Goal: Information Seeking & Learning: Check status

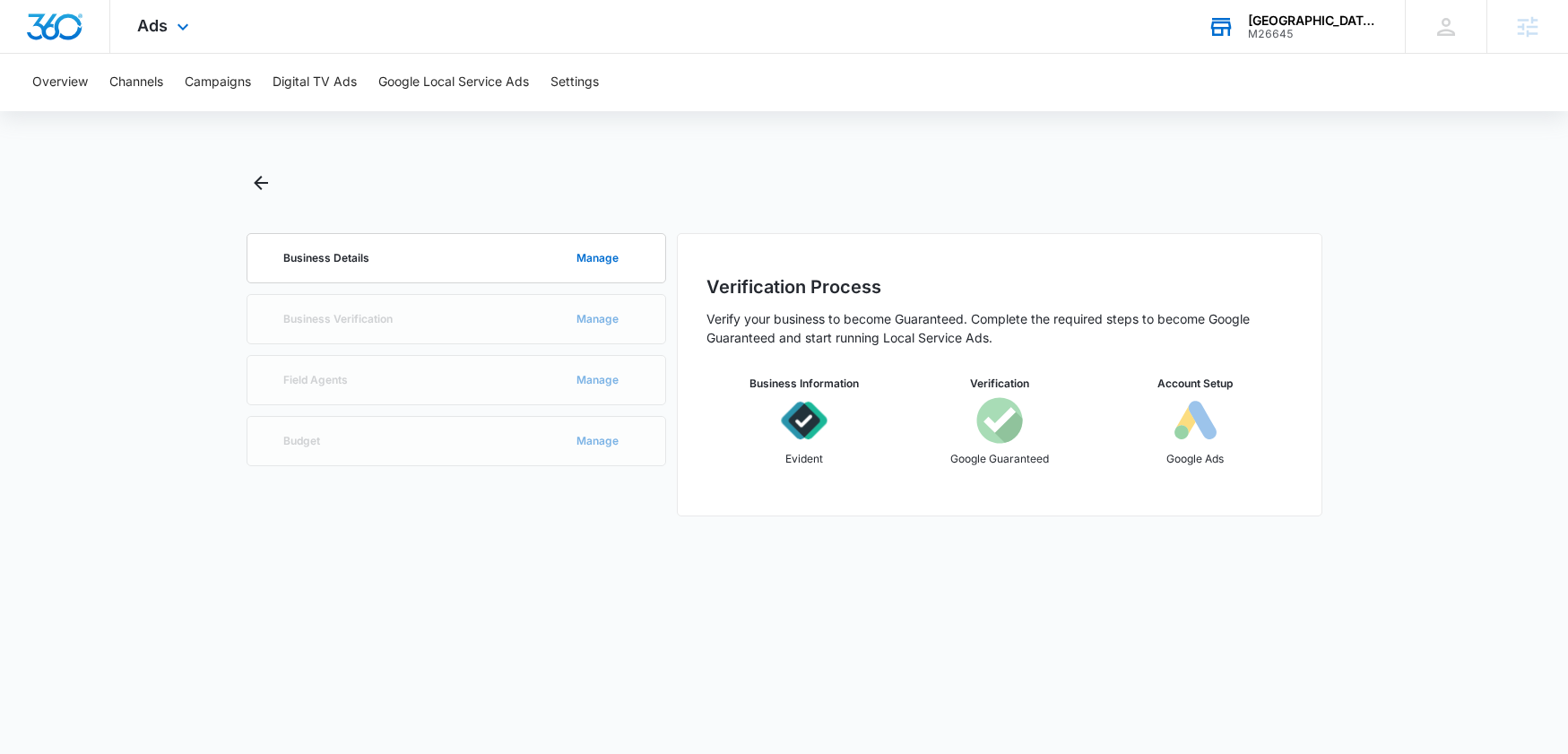
click at [1318, 17] on div "White Oak Grove Apartments" at bounding box center [1313, 20] width 131 height 14
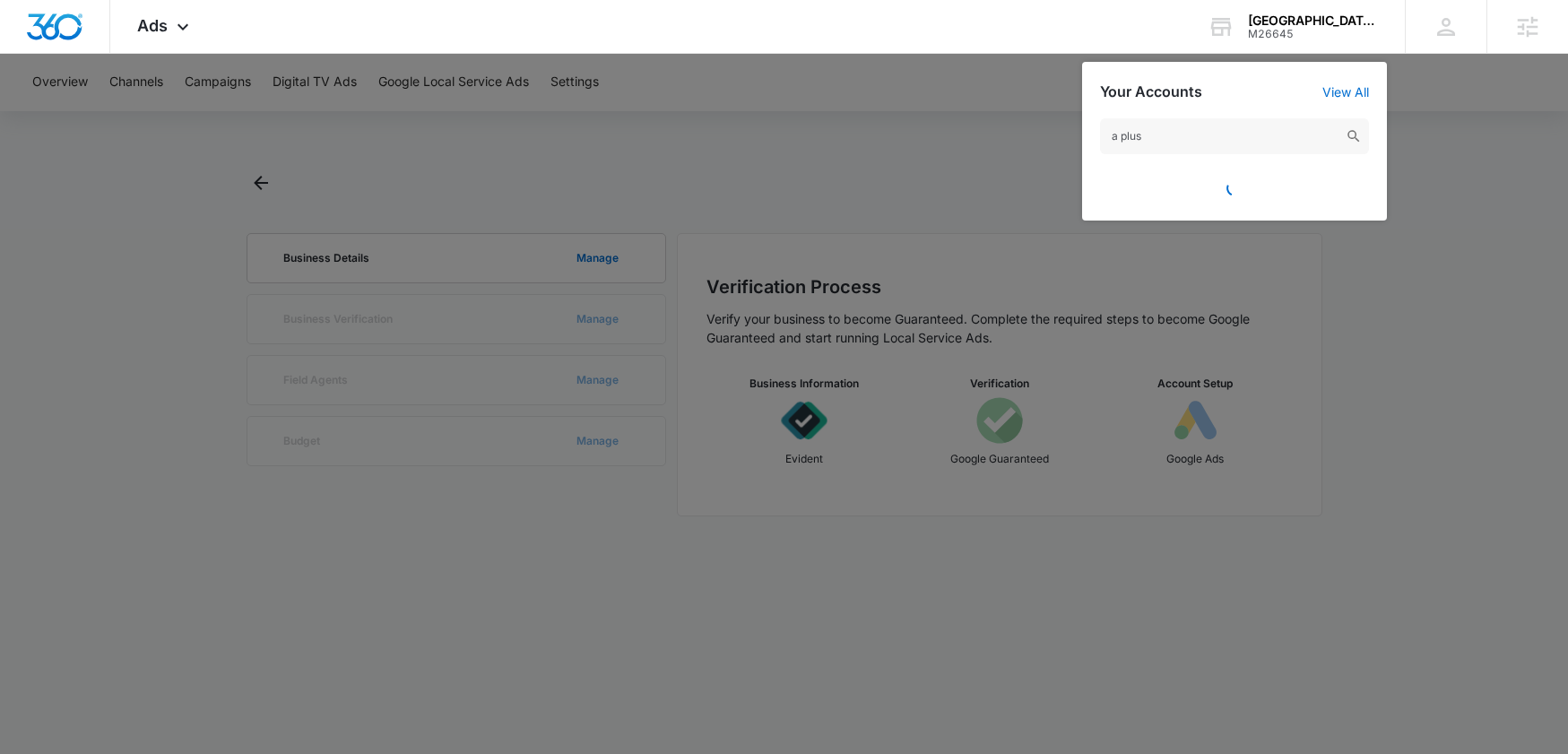
drag, startPoint x: 1187, startPoint y: 137, endPoint x: 1072, endPoint y: 134, distance: 115.0
click at [1072, 54] on nav "Ads Apps Reputation Websites Forms CRM Email Social Shop Payments POS Content A…" at bounding box center [784, 27] width 1568 height 54
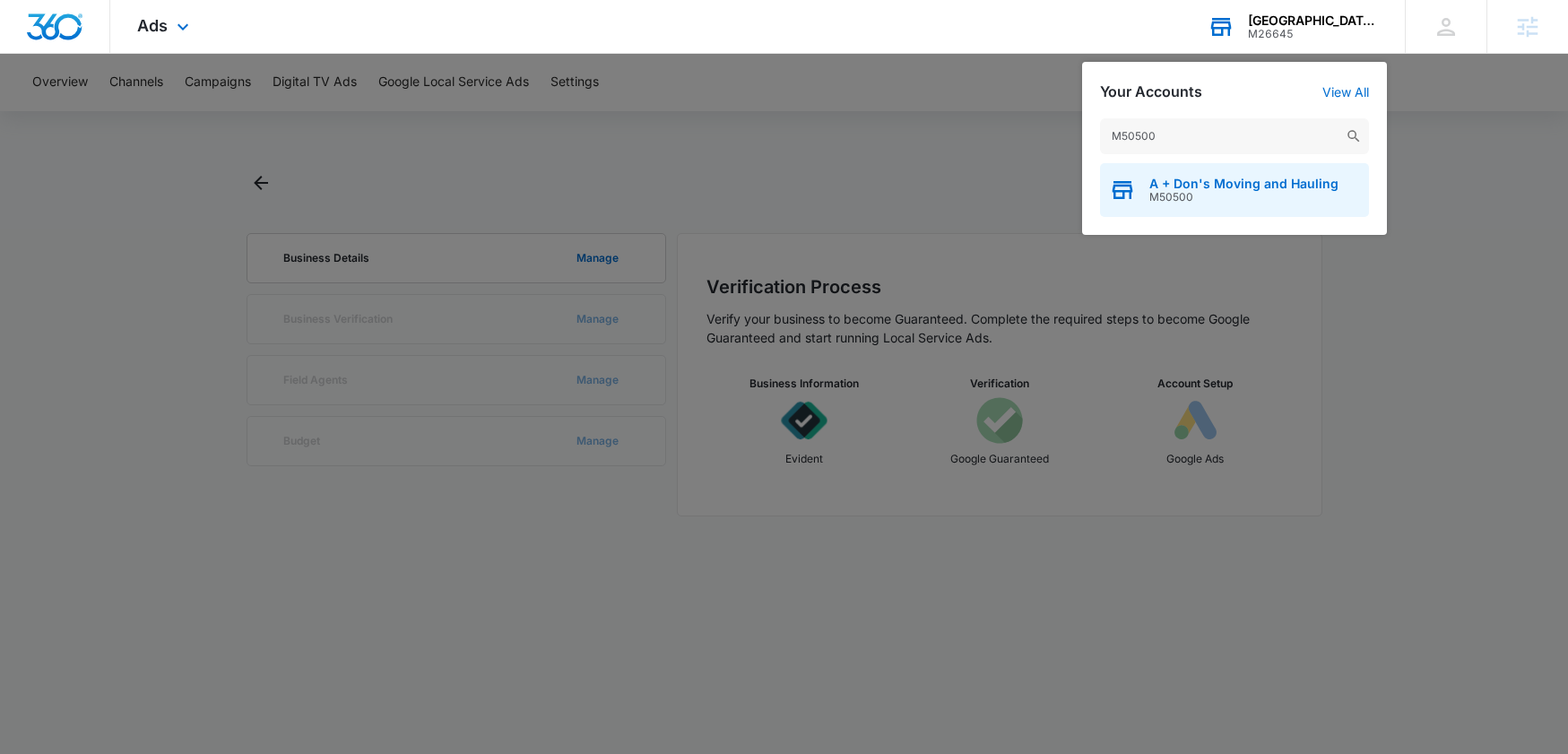
type input "M50500"
click at [1170, 197] on span "M50500" at bounding box center [1244, 197] width 189 height 13
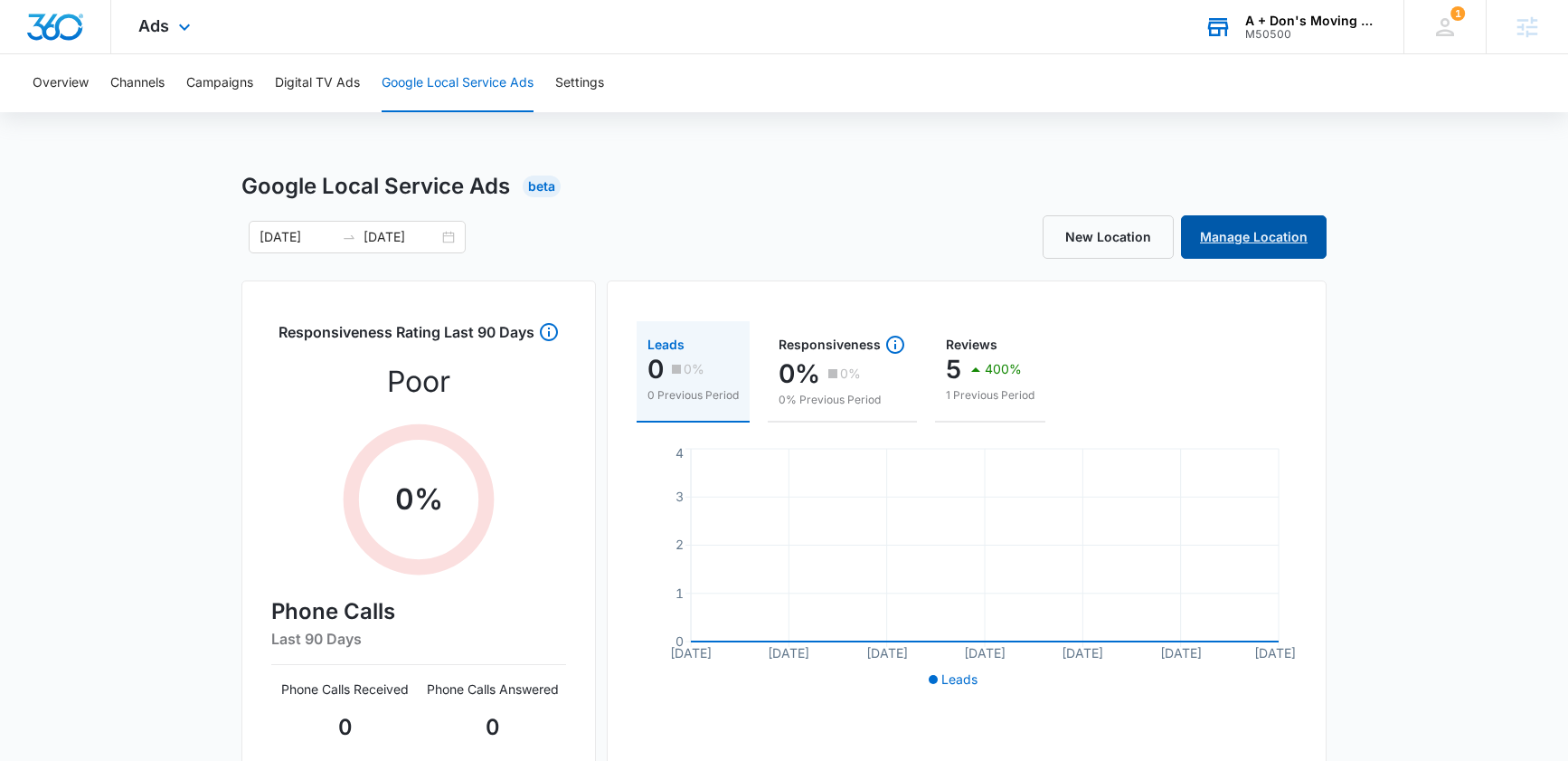
click at [1257, 231] on link "Manage Location" at bounding box center [1253, 237] width 145 height 44
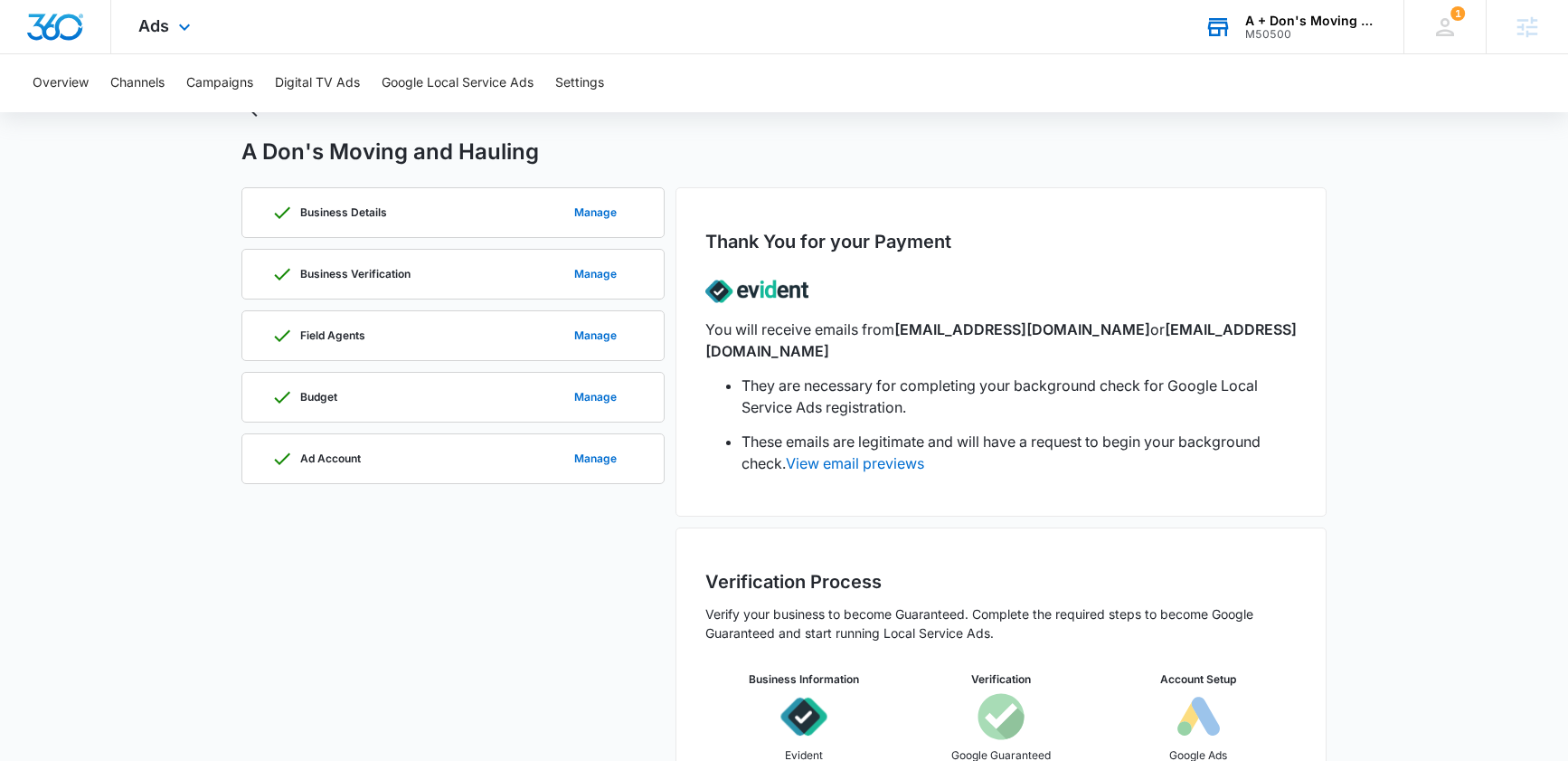
scroll to position [73, 0]
click at [518, 467] on div "Ad Account Manage" at bounding box center [452, 461] width 364 height 49
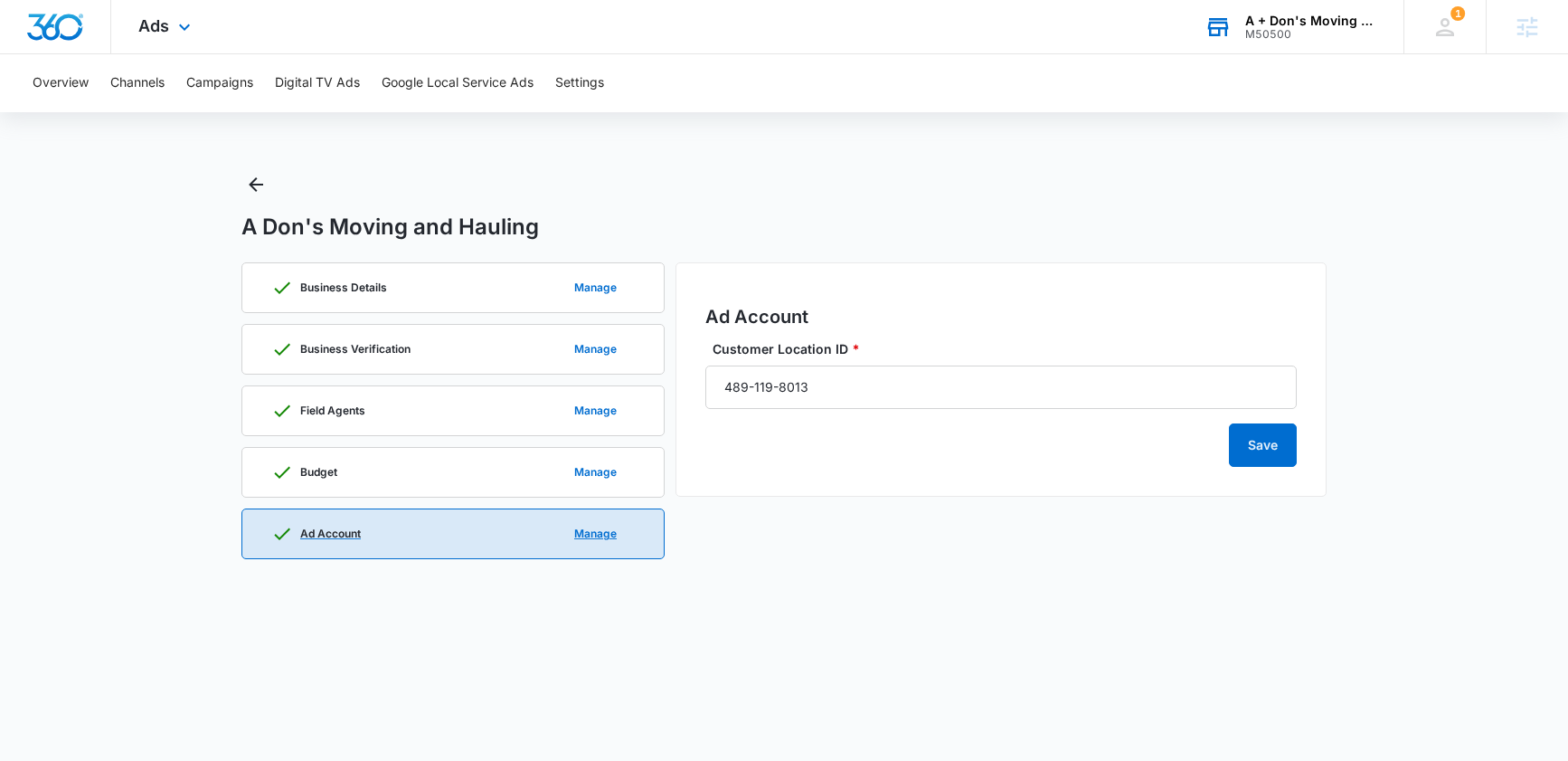
scroll to position [0, 0]
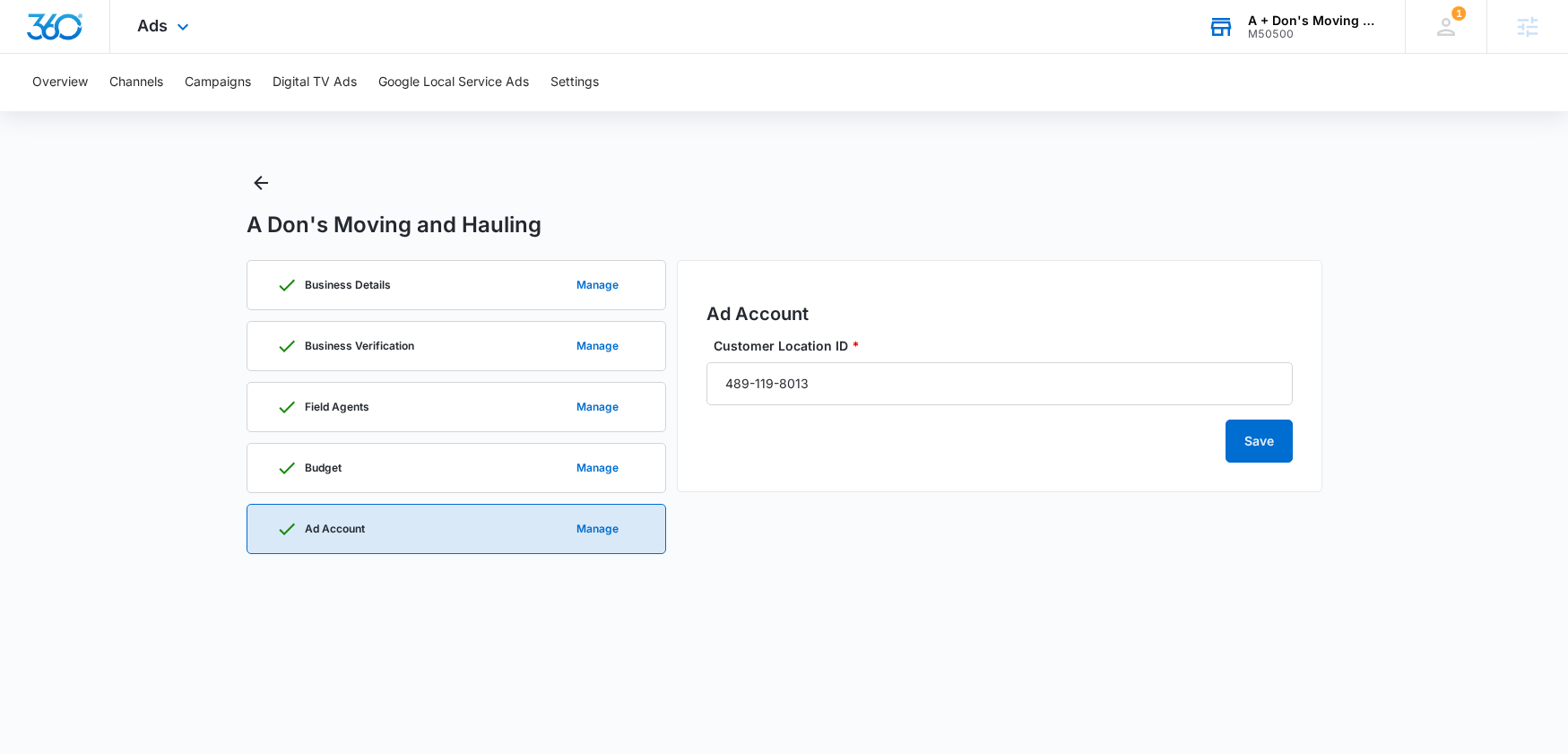
click at [839, 453] on div "Save" at bounding box center [1000, 433] width 586 height 57
click at [263, 185] on icon "Back" at bounding box center [261, 183] width 21 height 21
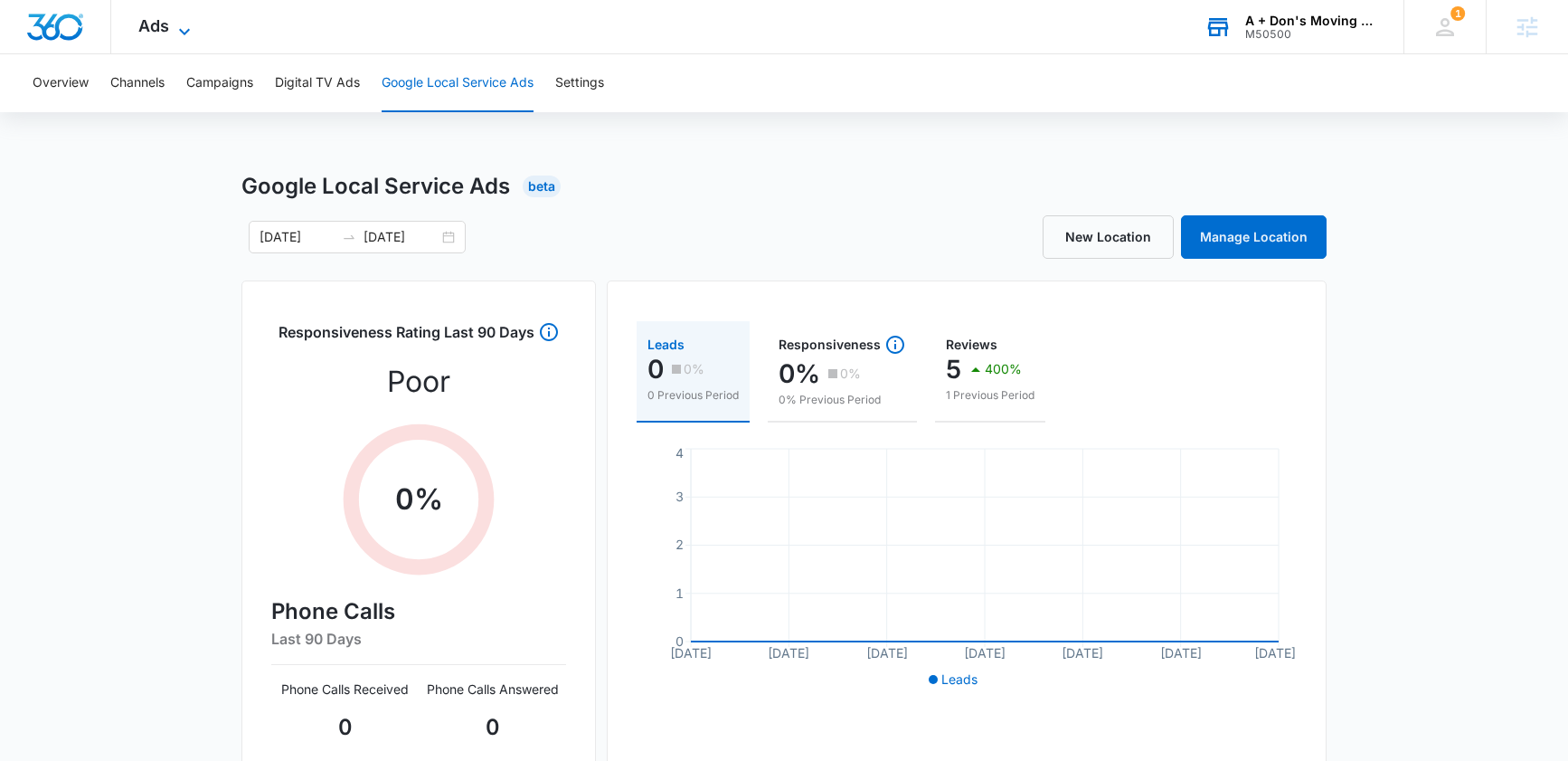
click at [180, 20] on icon at bounding box center [184, 31] width 21 height 21
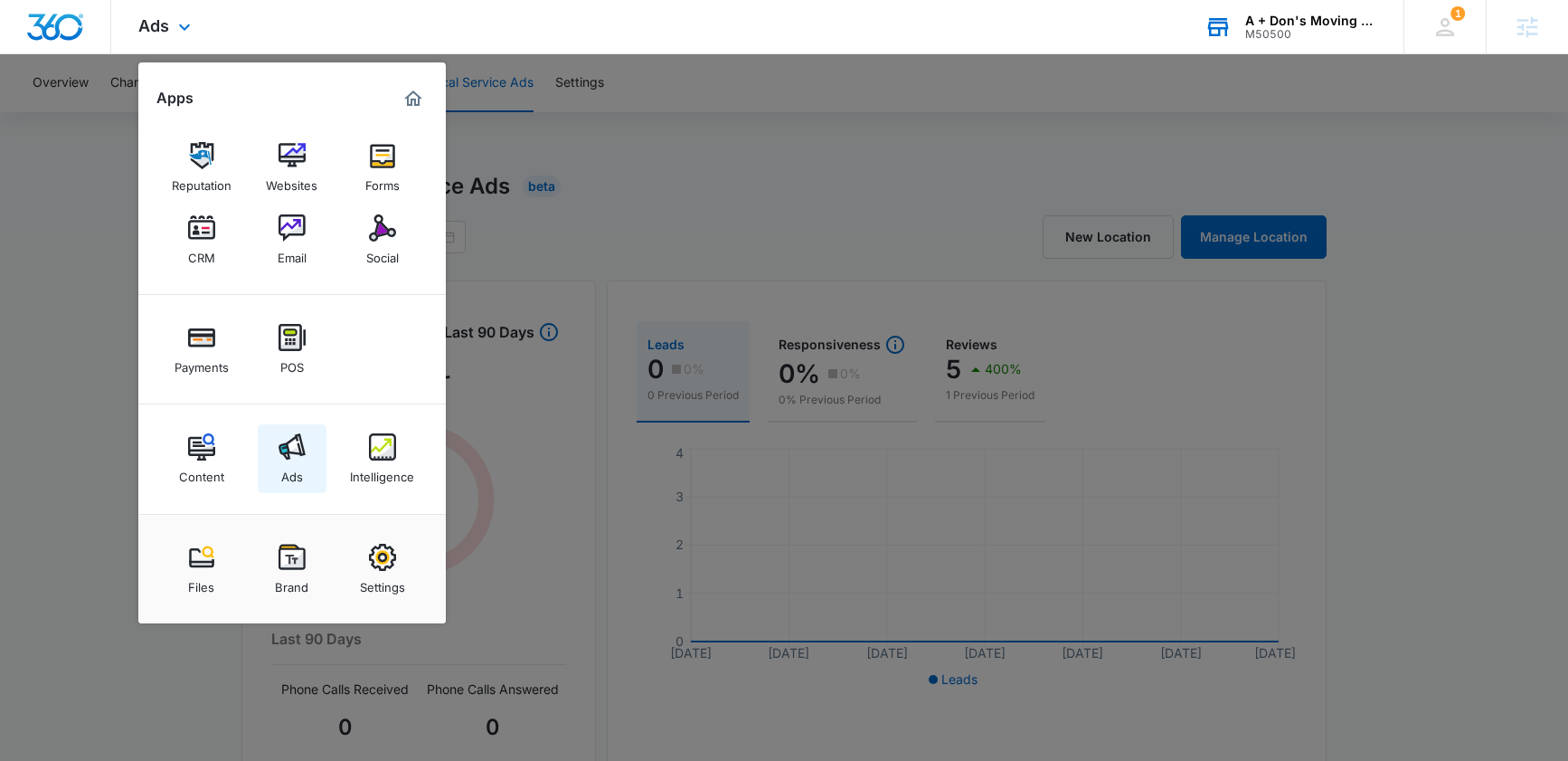
click at [313, 458] on link "Ads" at bounding box center [292, 459] width 68 height 68
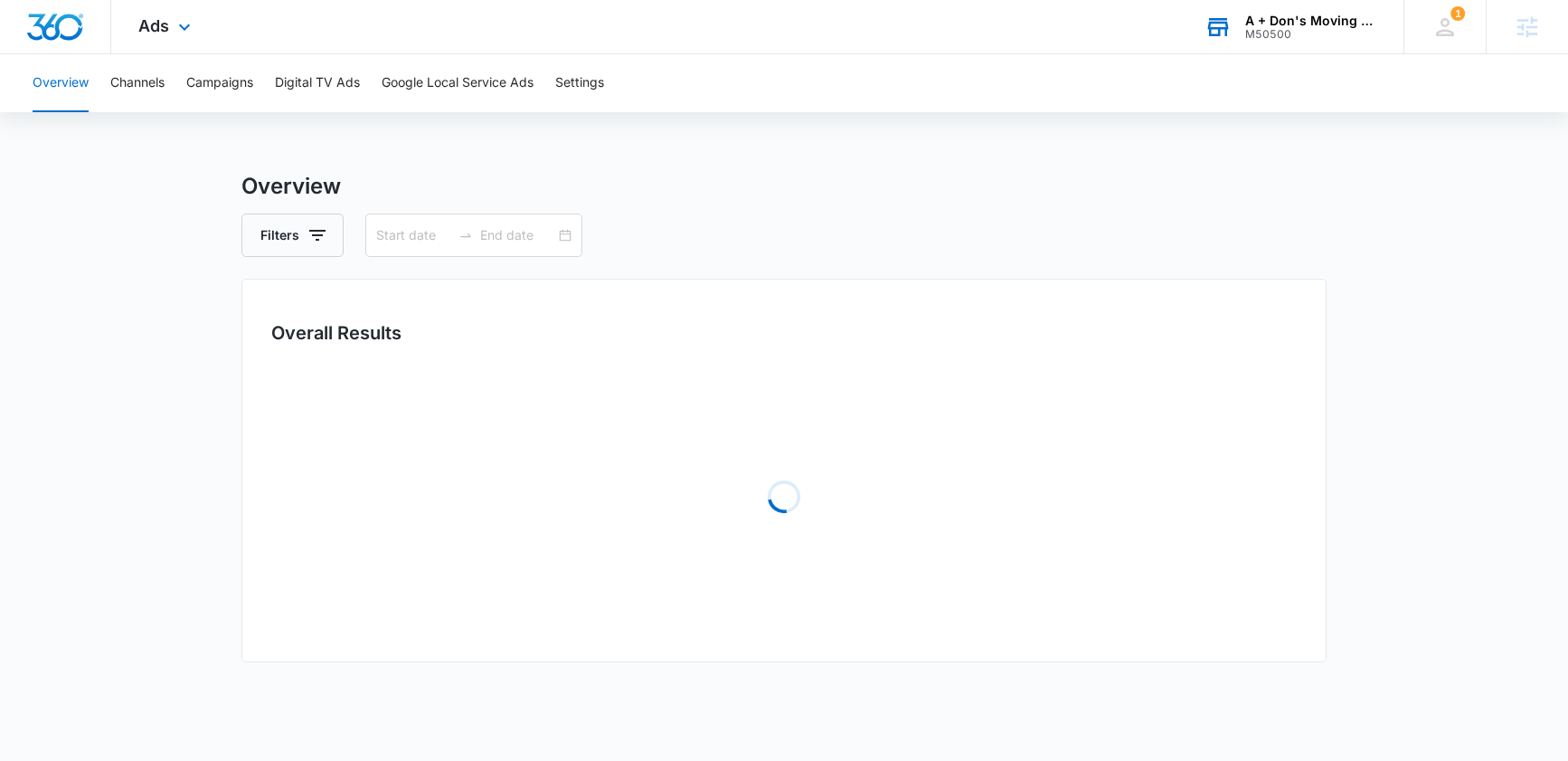
type input "07/14/2025"
type input "08/13/2025"
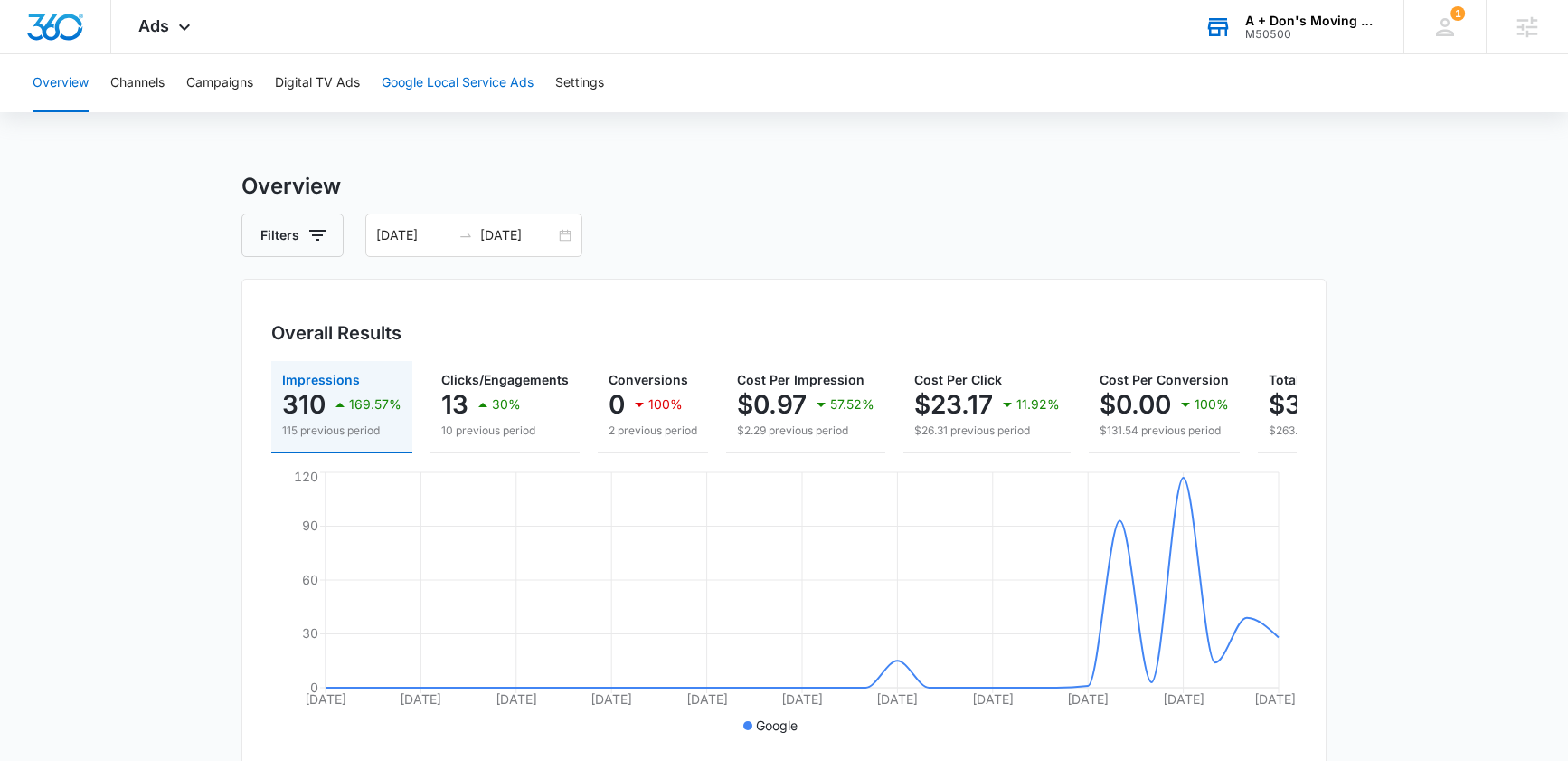
click at [481, 77] on button "Google Local Service Ads" at bounding box center [457, 83] width 152 height 58
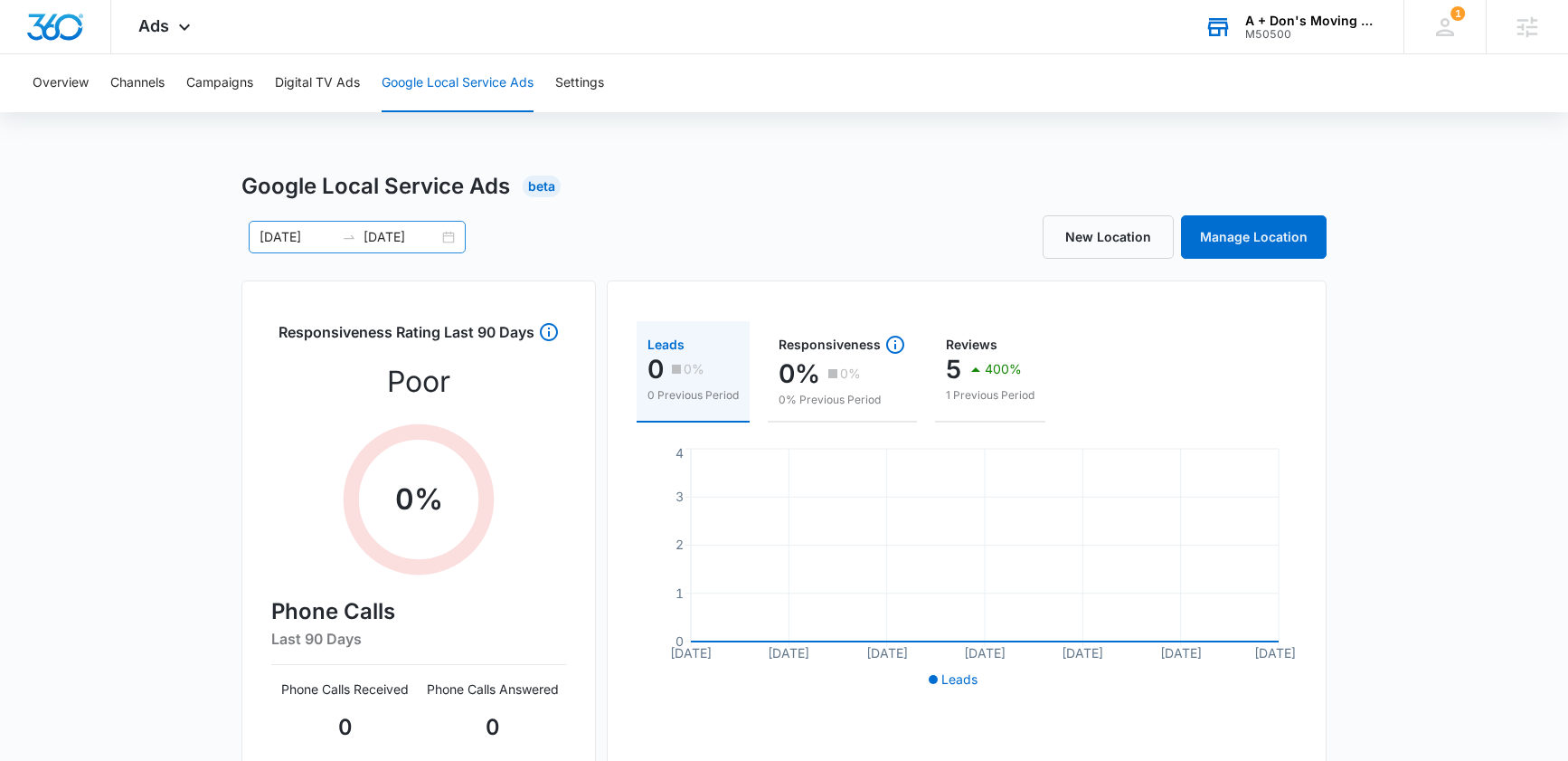
click at [447, 240] on div "07/14/2025 08/13/2025" at bounding box center [357, 236] width 217 height 32
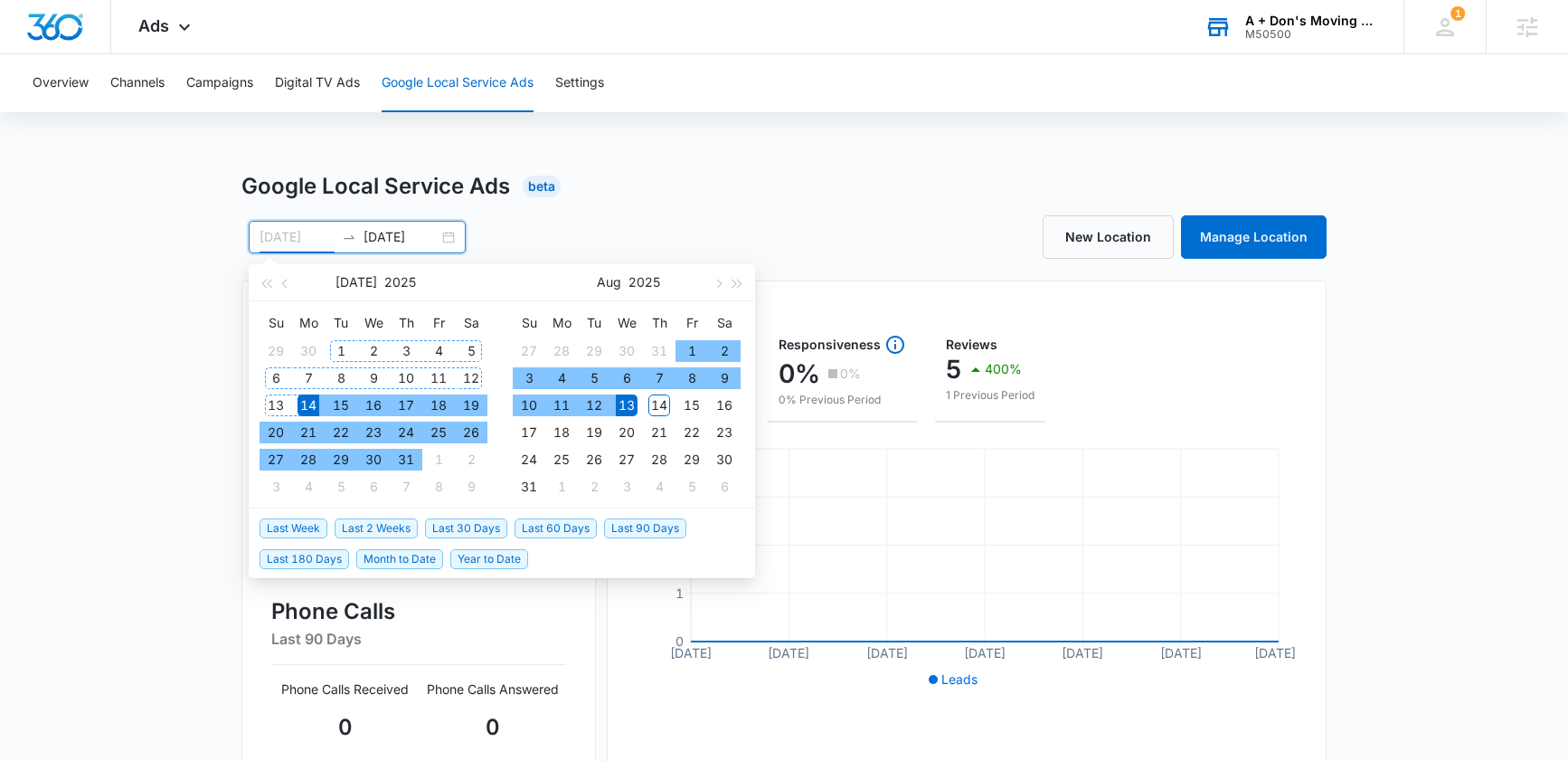
type input "07/14/2025"
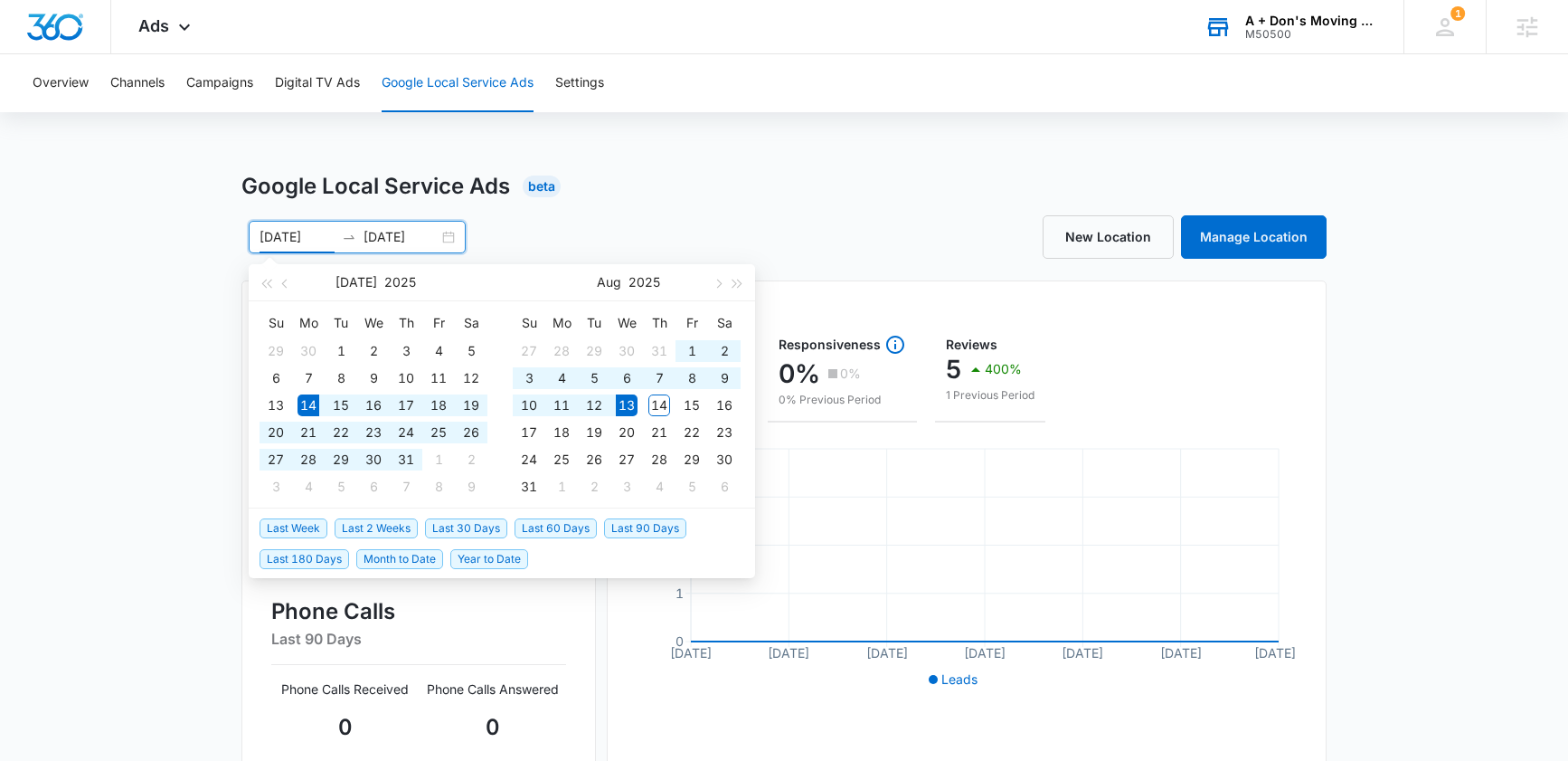
click at [848, 141] on div "Overview Channels Campaigns Digital TV Ads Google Local Service Ads Settings Go…" at bounding box center [784, 583] width 1568 height 1058
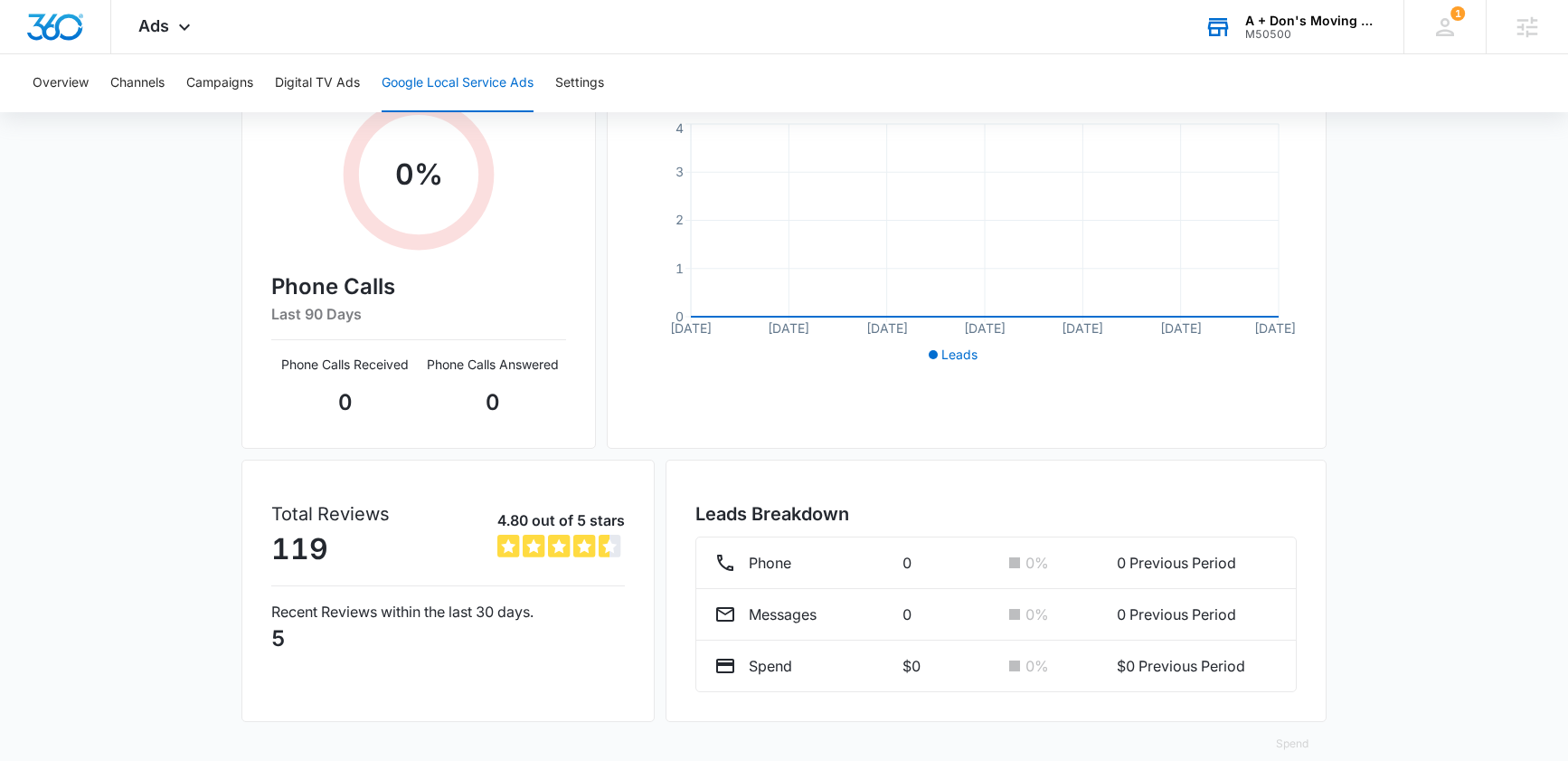
scroll to position [314, 0]
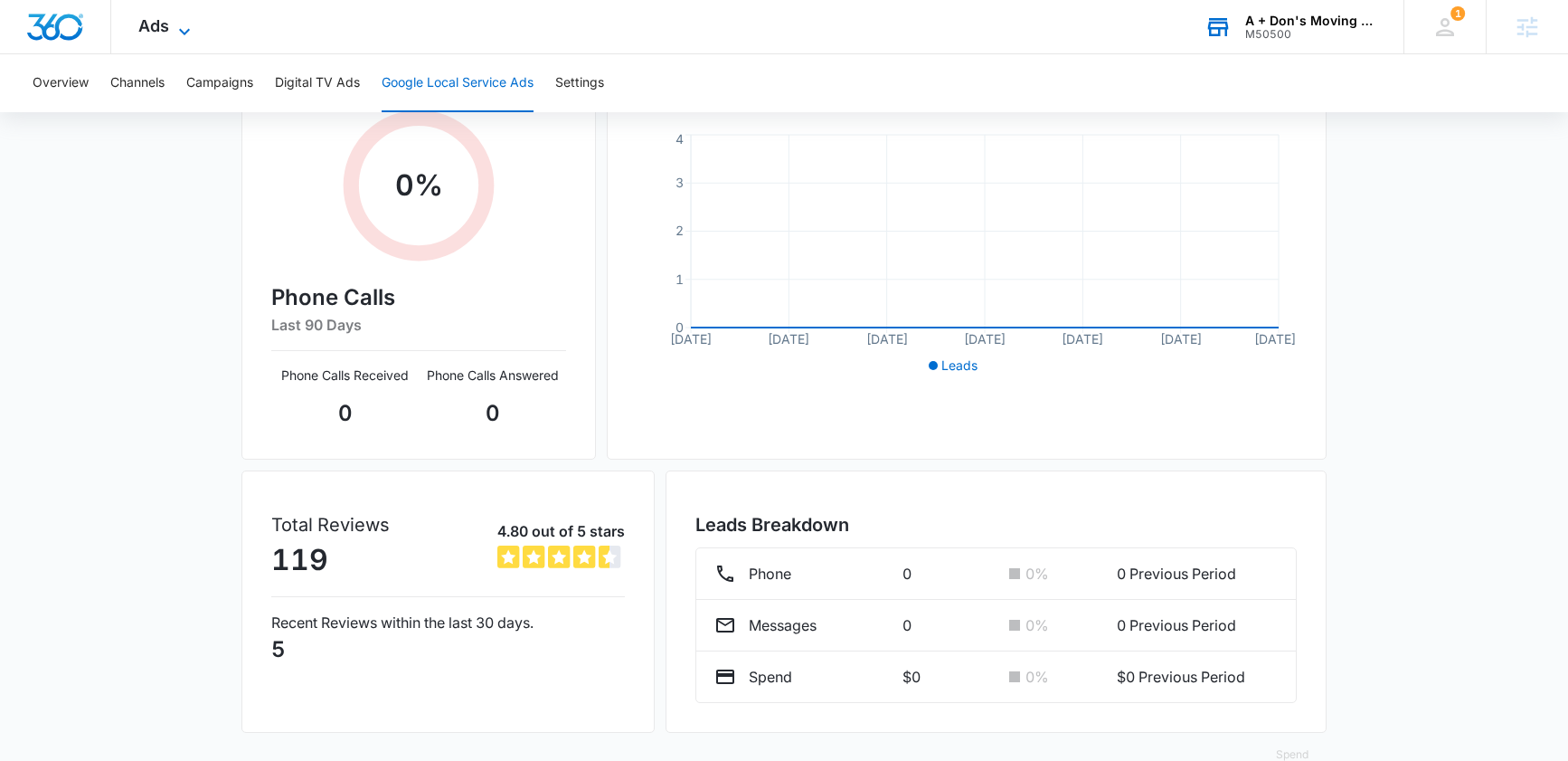
click at [155, 31] on span "Ads" at bounding box center [154, 25] width 31 height 19
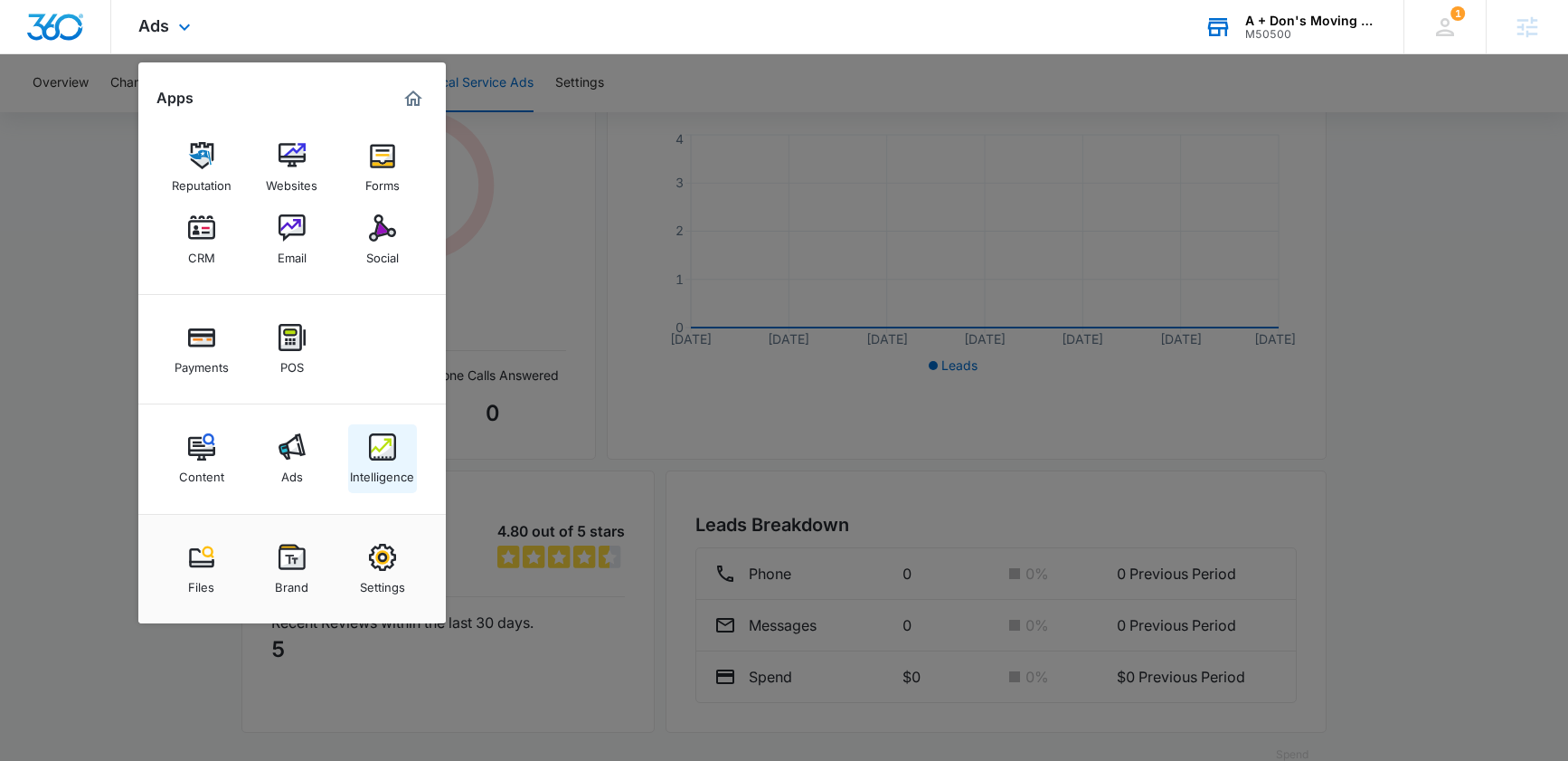
click at [391, 455] on img at bounding box center [382, 447] width 27 height 27
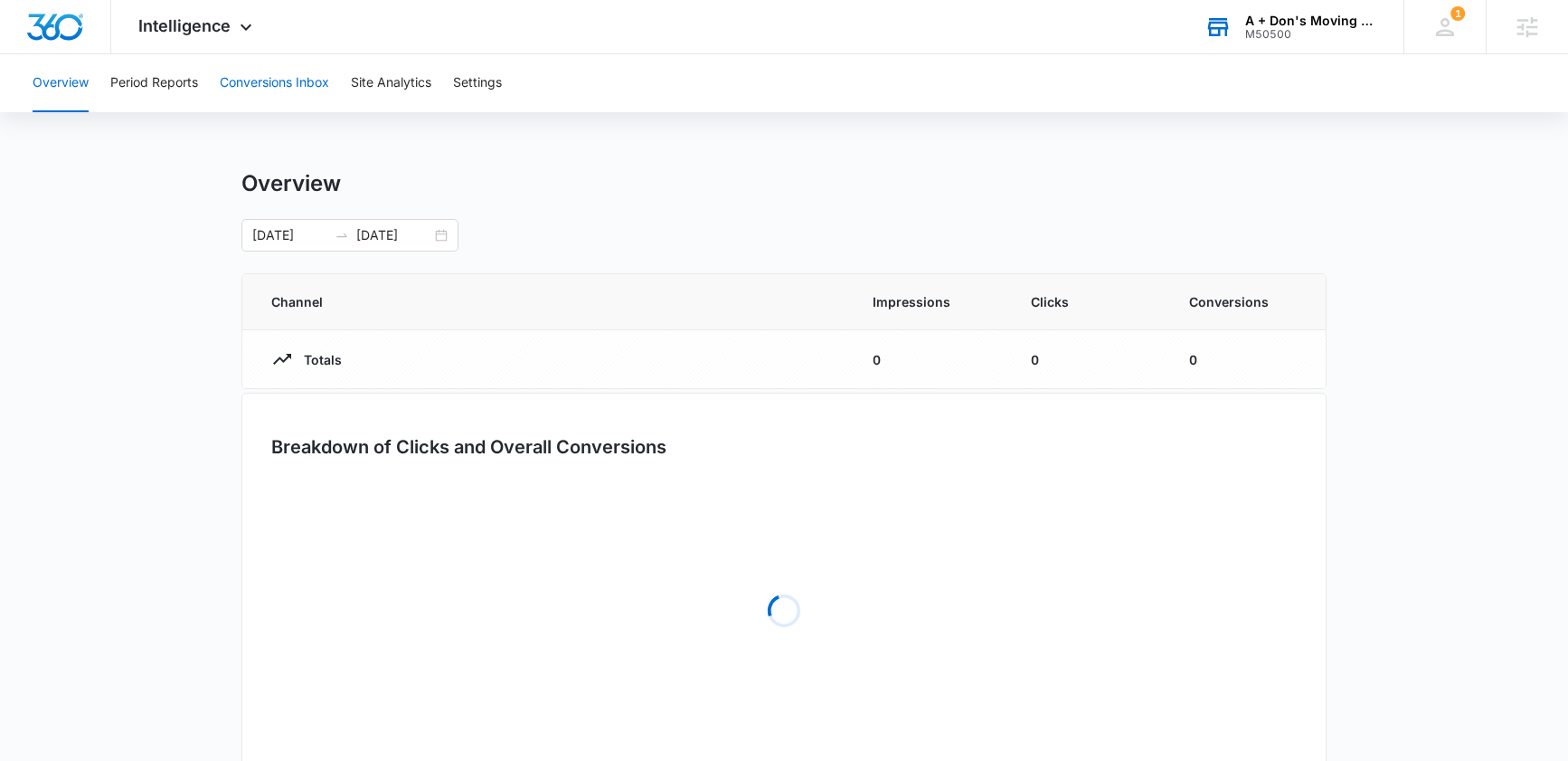
click at [288, 82] on button "Conversions Inbox" at bounding box center [274, 83] width 109 height 58
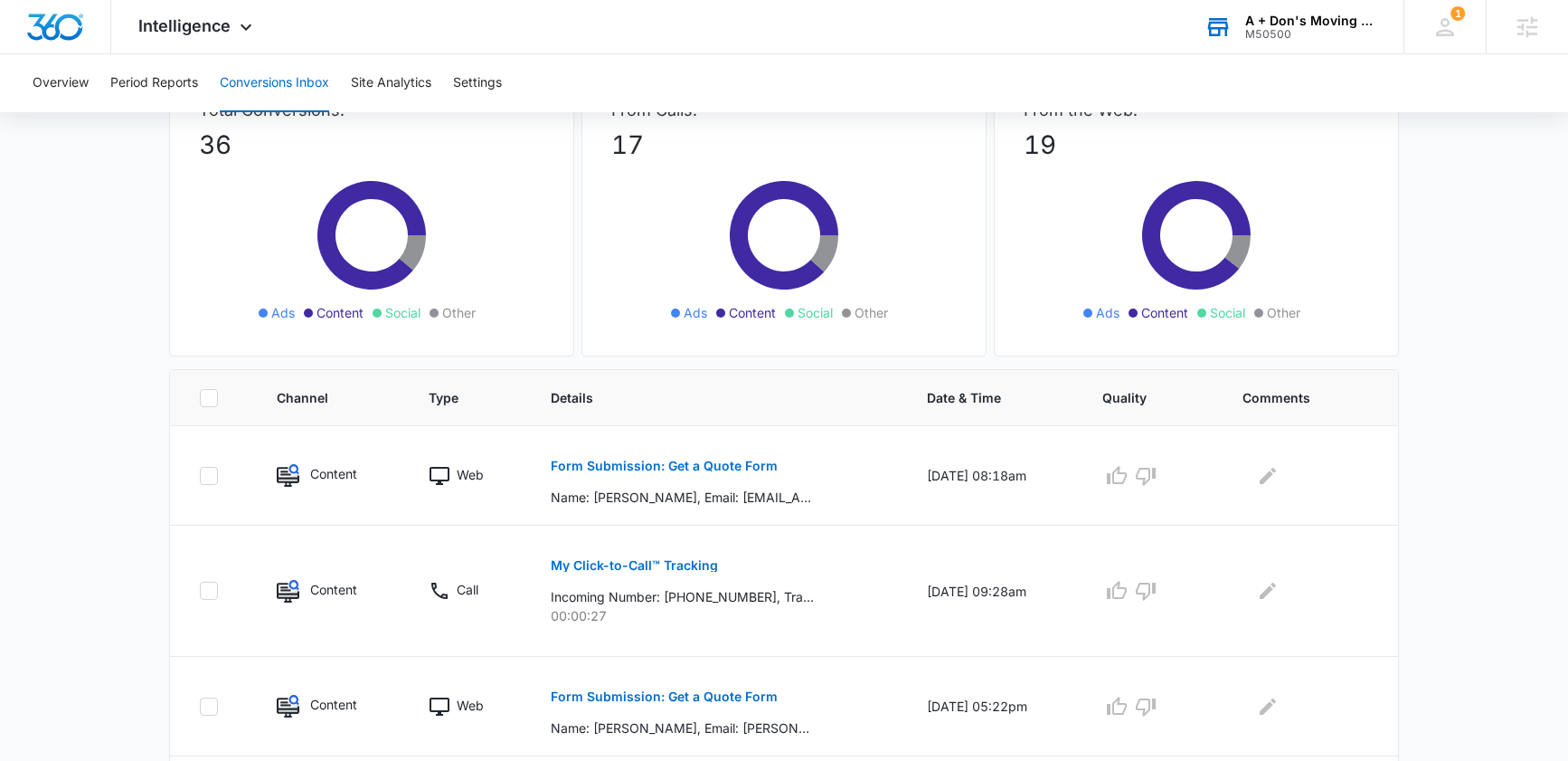
scroll to position [142, 0]
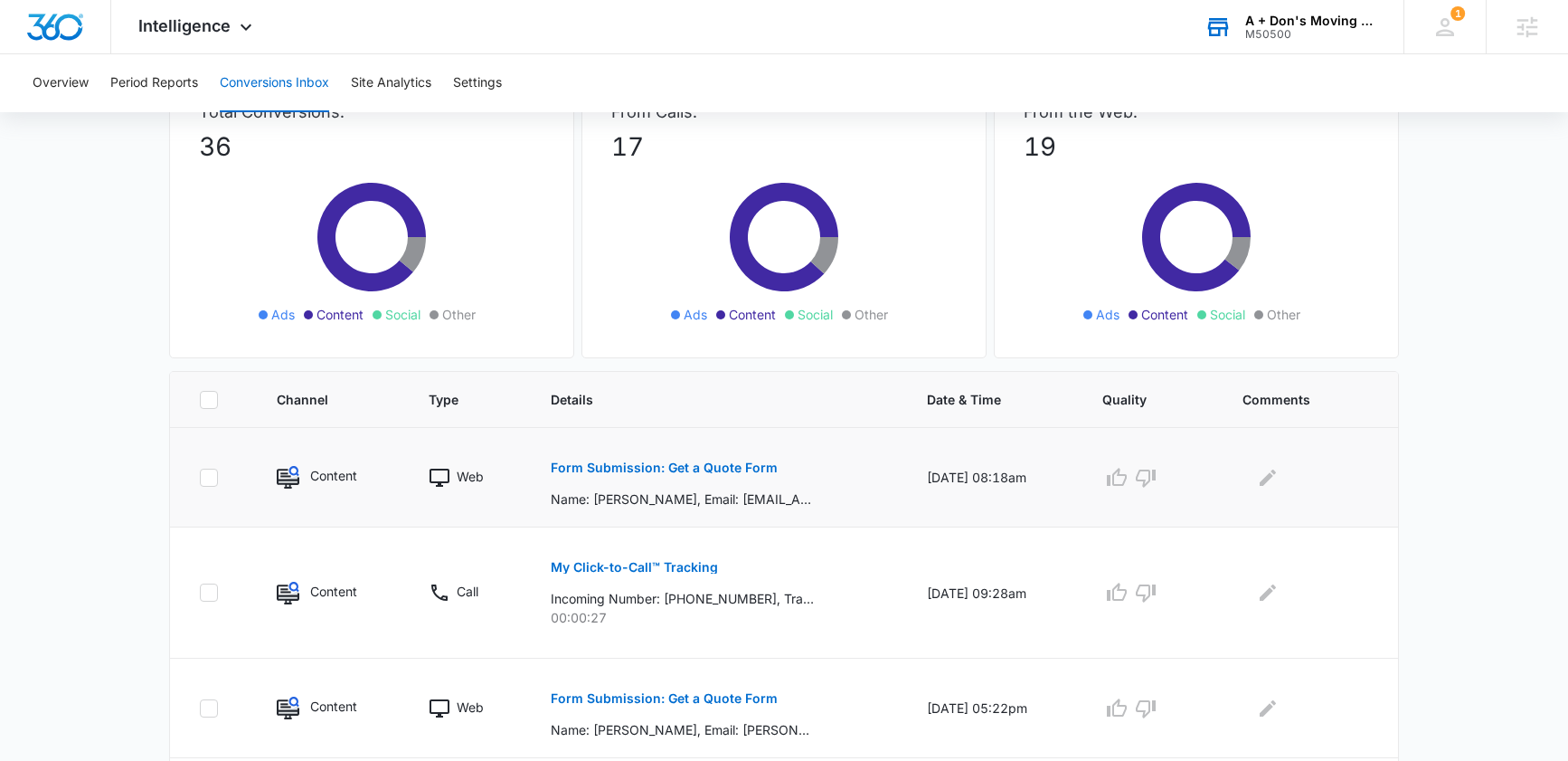
click at [731, 469] on p "Form Submission: Get a Quote Form" at bounding box center [664, 467] width 227 height 13
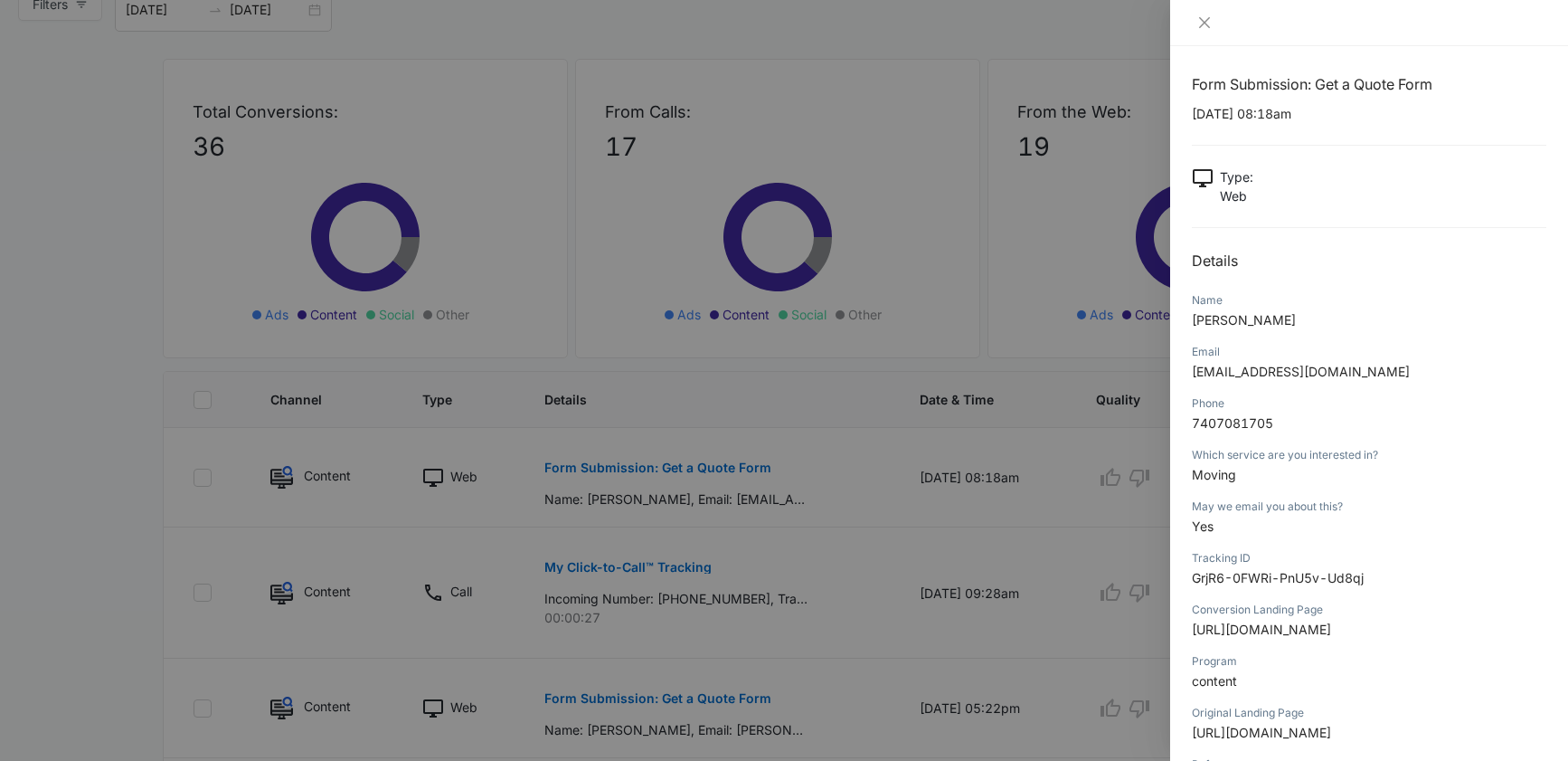
scroll to position [0, 0]
click at [1197, 19] on icon "close" at bounding box center [1204, 22] width 15 height 15
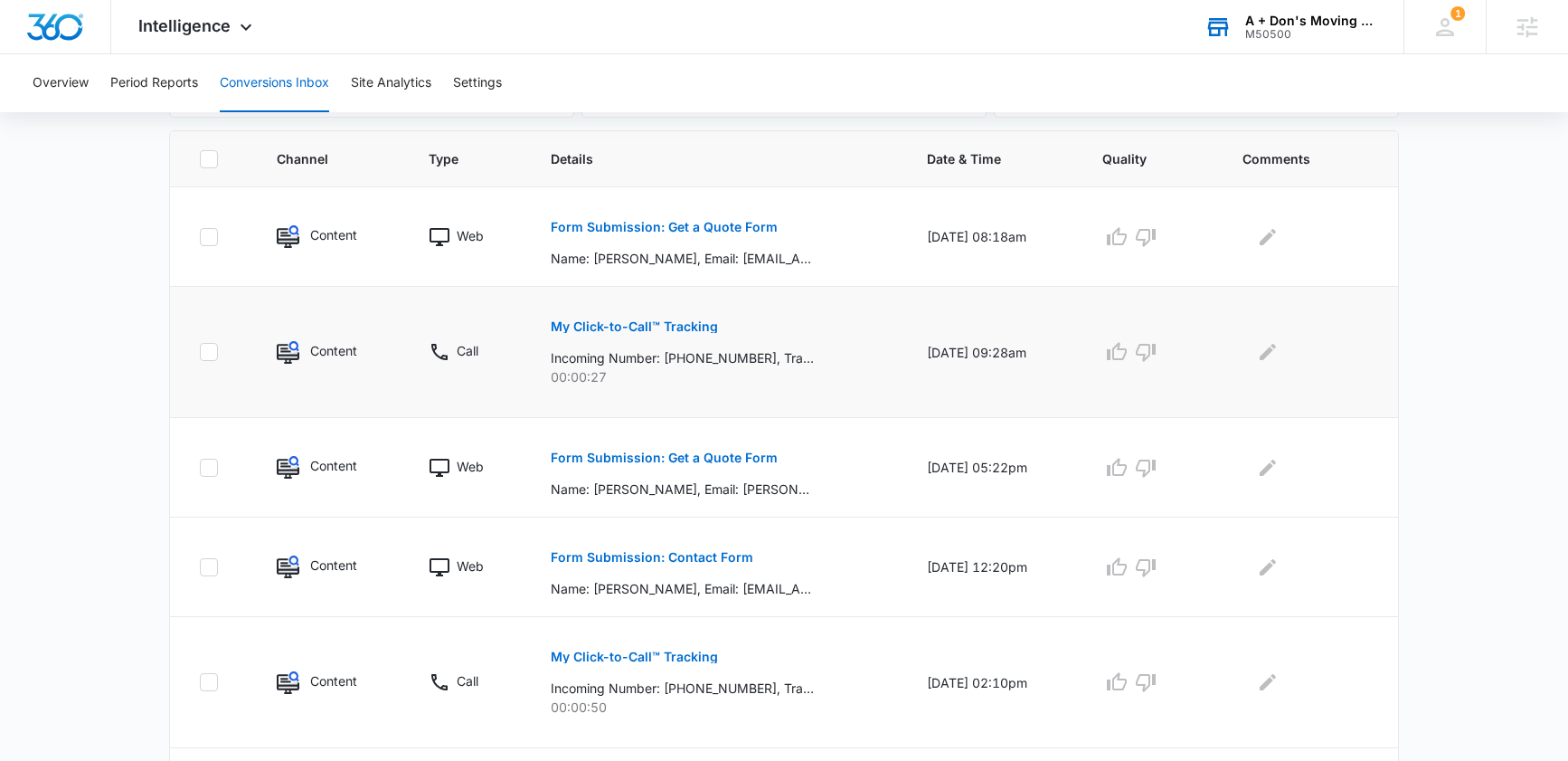
scroll to position [517, 0]
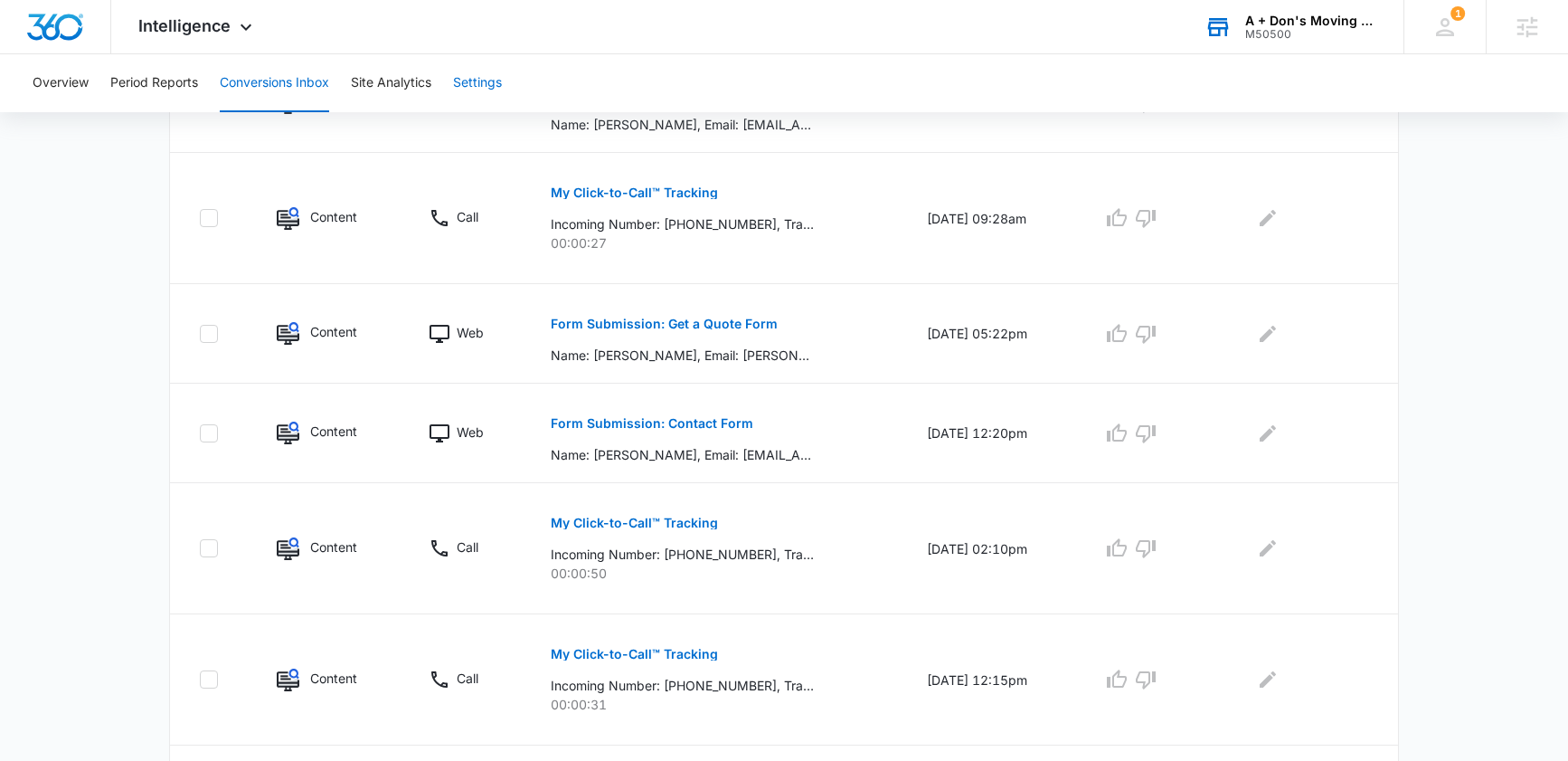
click at [477, 77] on button "Settings" at bounding box center [478, 83] width 49 height 58
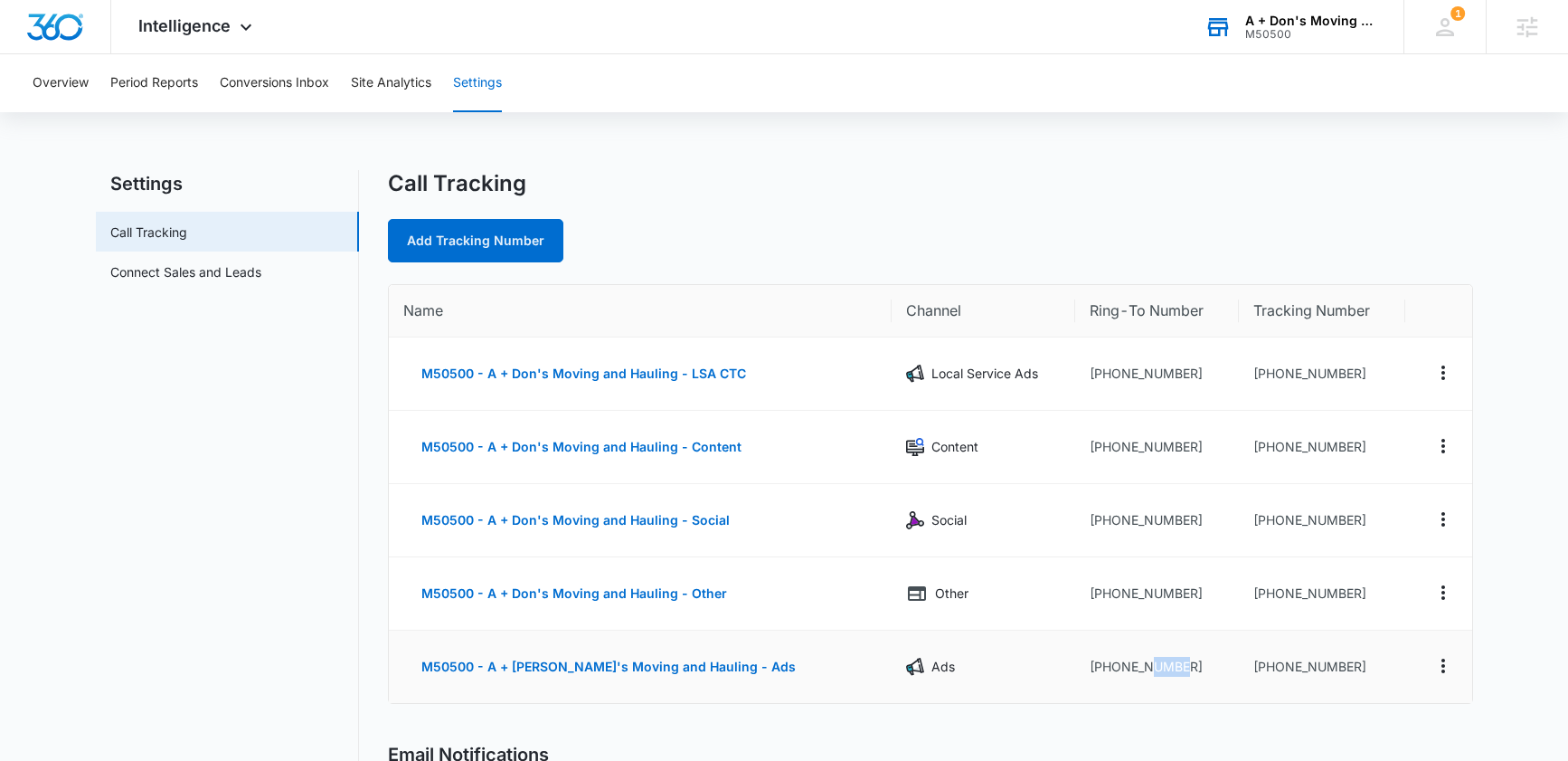
drag, startPoint x: 1163, startPoint y: 665, endPoint x: 1130, endPoint y: 673, distance: 34.0
click at [1130, 673] on td "+15139211655" at bounding box center [1157, 666] width 164 height 72
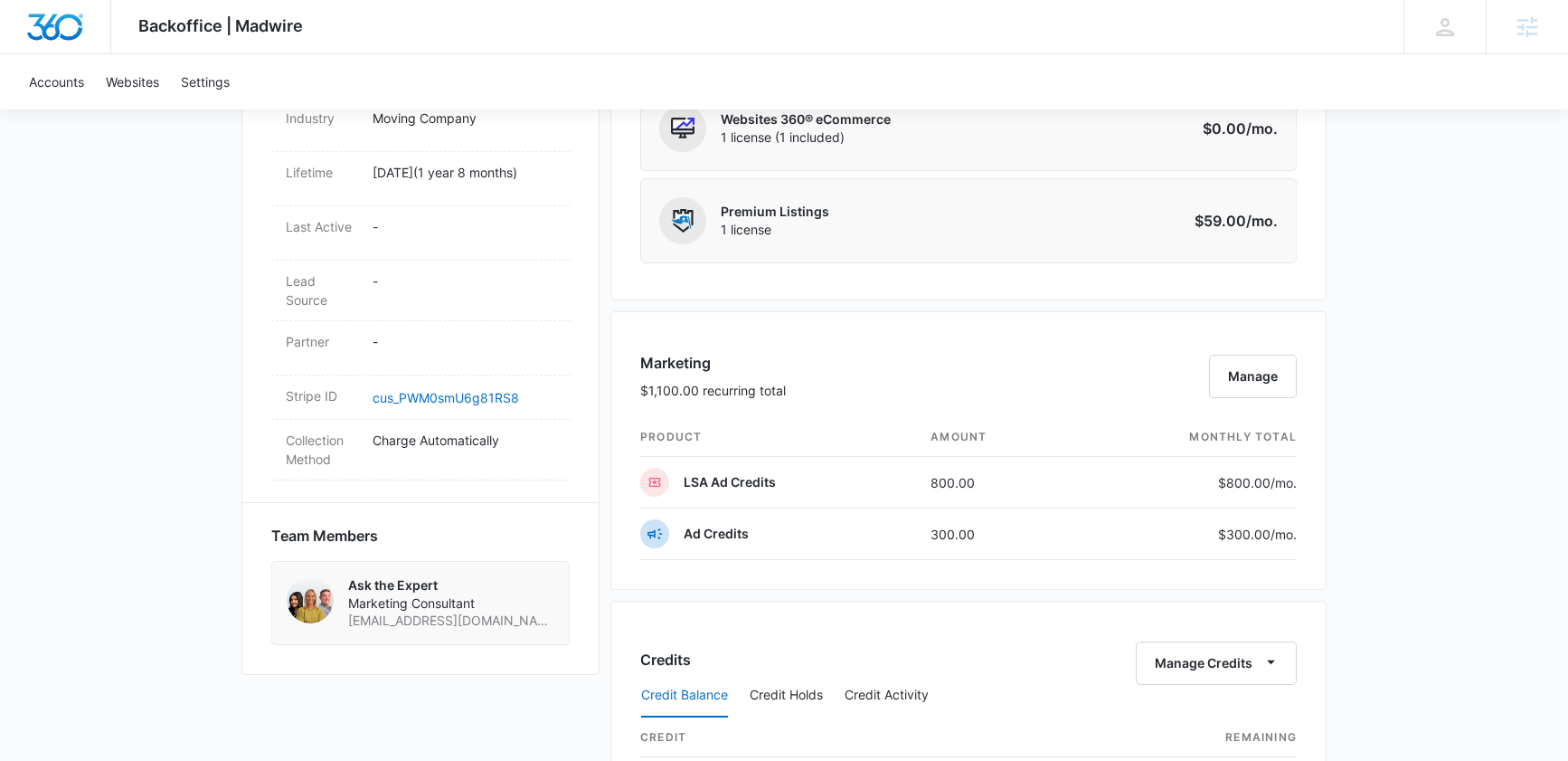
scroll to position [862, 0]
